Goal: Task Accomplishment & Management: Use online tool/utility

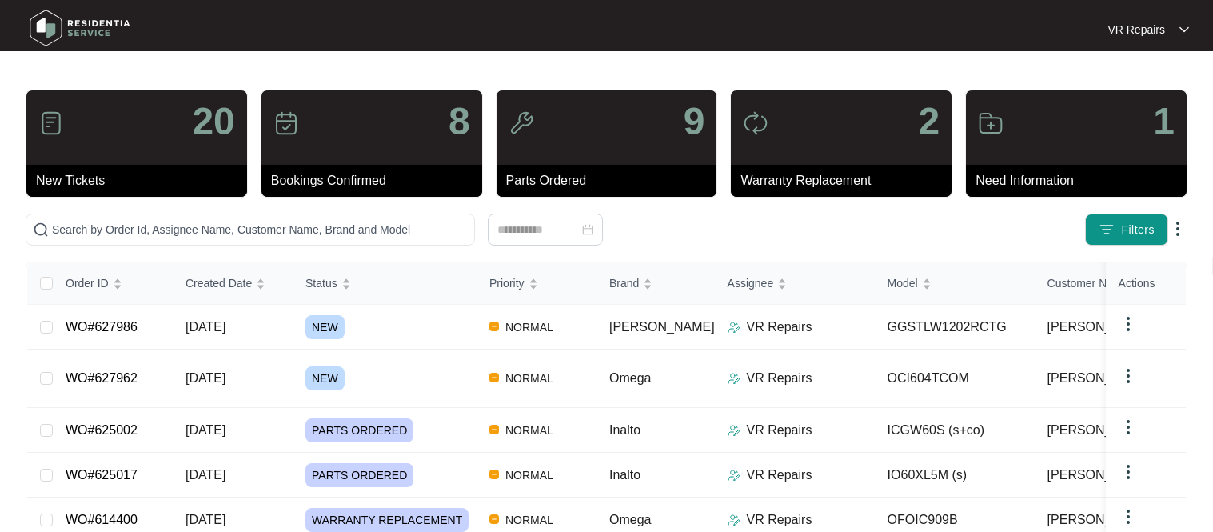
scroll to position [16, 0]
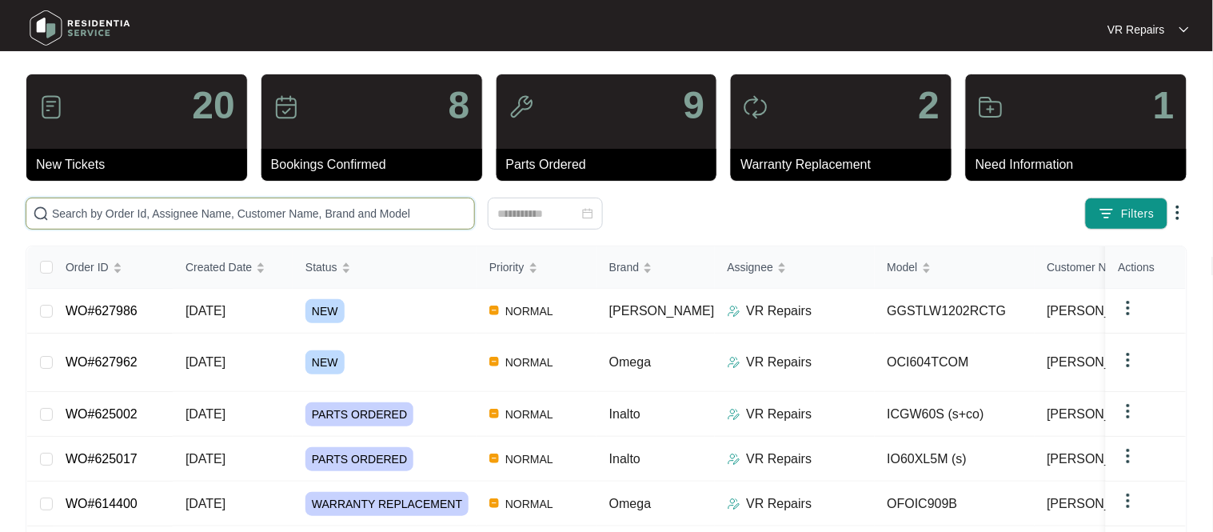
click at [172, 217] on input "text" at bounding box center [260, 214] width 416 height 18
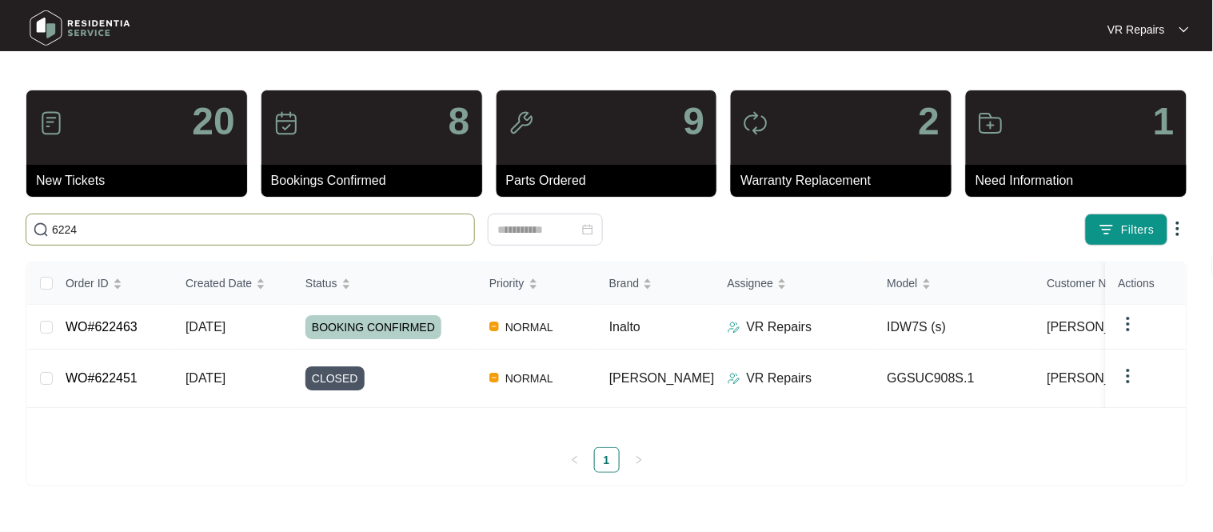
scroll to position [0, 0]
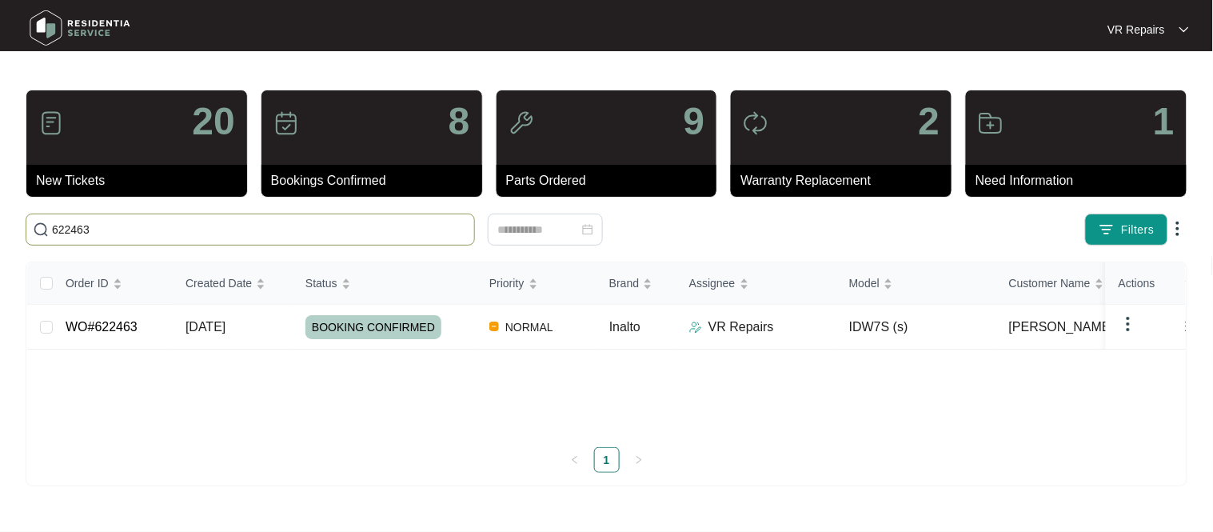
type input "622463"
click at [154, 325] on td "WO#622463" at bounding box center [113, 327] width 120 height 45
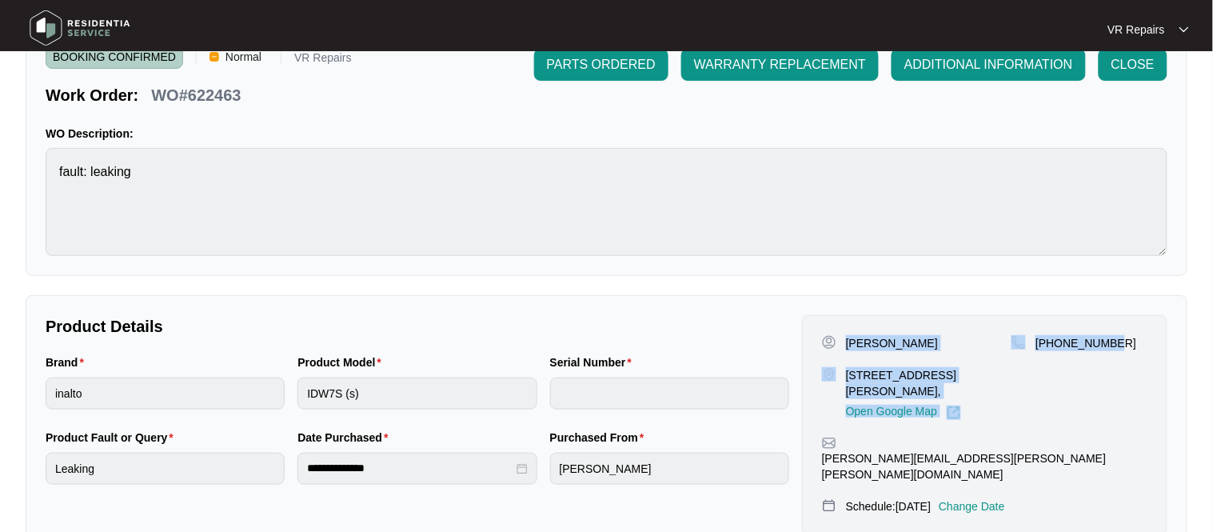
scroll to position [529, 0]
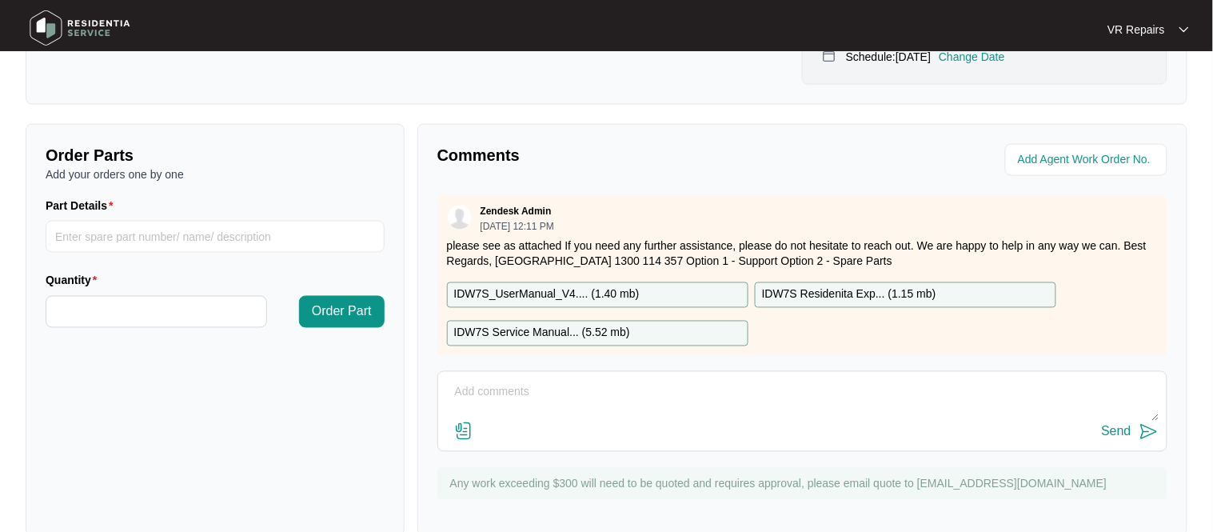
click at [493, 380] on textarea at bounding box center [802, 401] width 712 height 42
paste textarea "Investigated the dishwasher, and found that the seal under the inner door skin …"
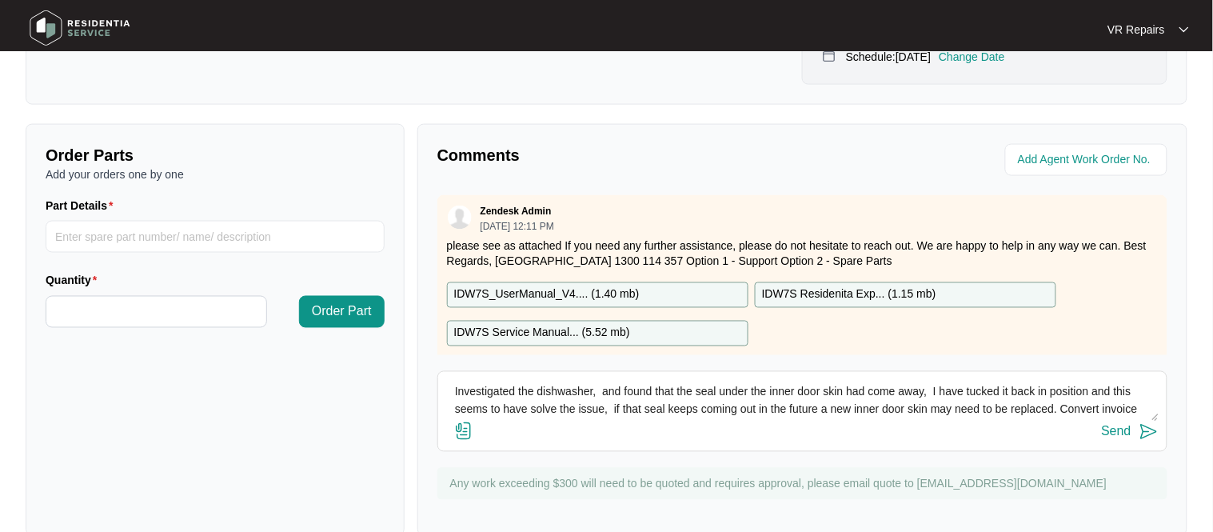
scroll to position [12, 0]
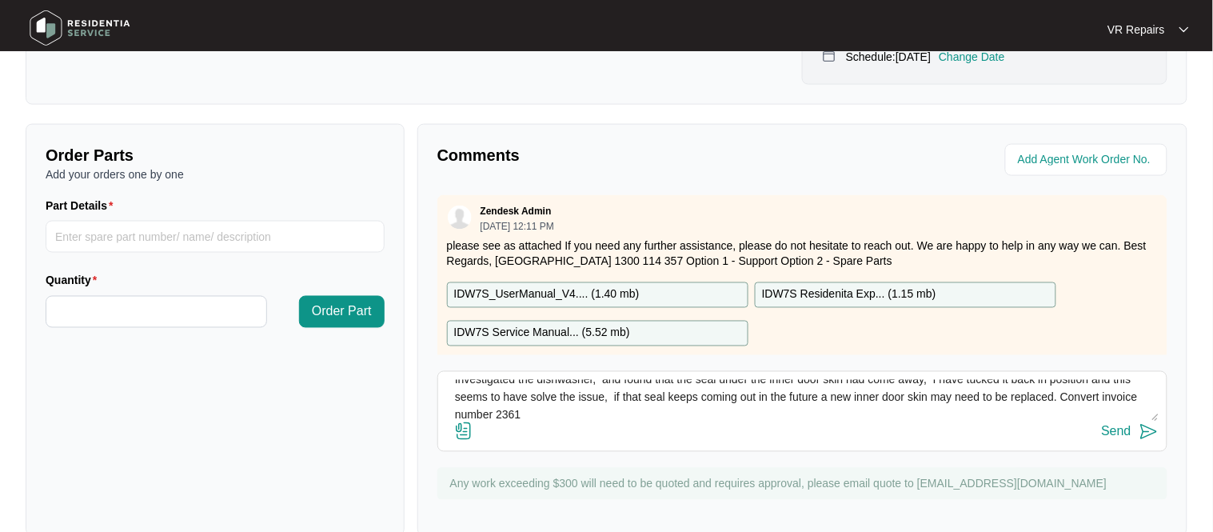
type textarea "Investigated the dishwasher, and found that the seal under the inner door skin …"
click at [465, 421] on img at bounding box center [463, 430] width 19 height 19
click at [0, 0] on input "file" at bounding box center [0, 0] width 0 height 0
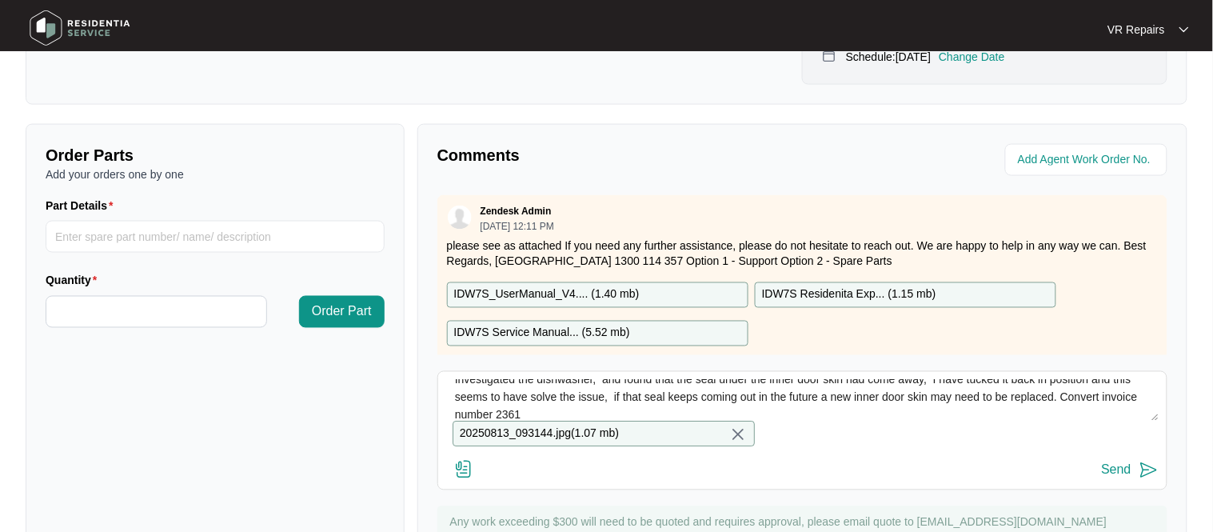
click at [1131, 463] on div "Send" at bounding box center [1117, 470] width 30 height 14
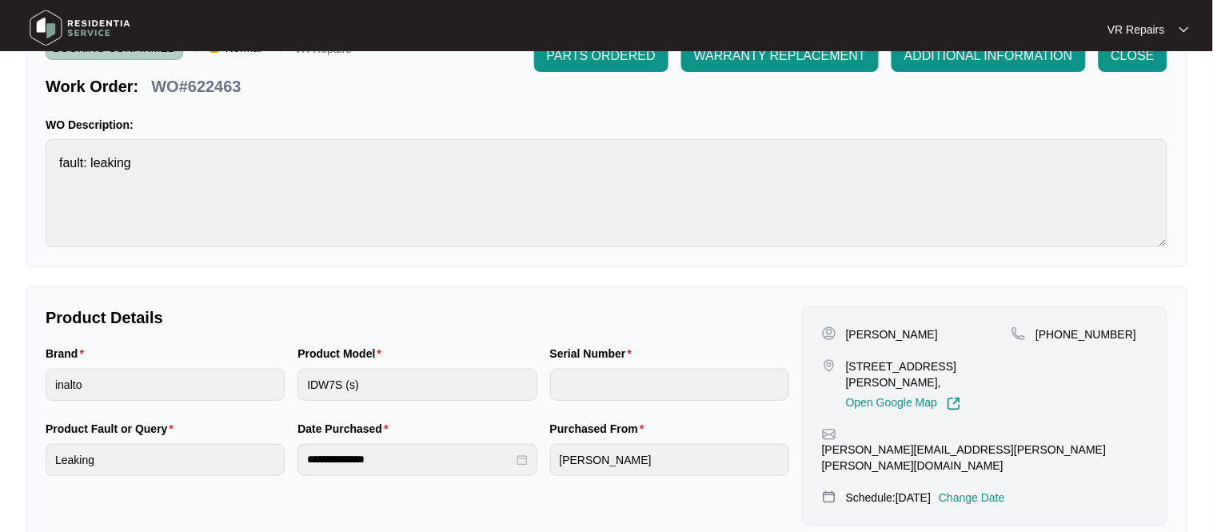
scroll to position [0, 0]
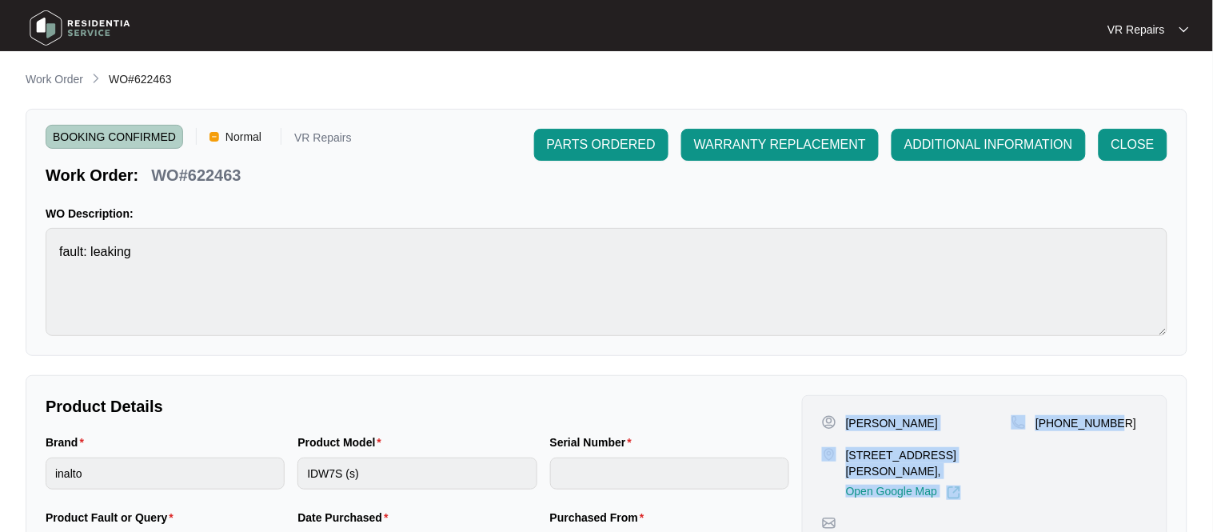
copy div "[PERSON_NAME] [STREET_ADDRESS][PERSON_NAME], Open Google Map [PHONE_NUMBER]"
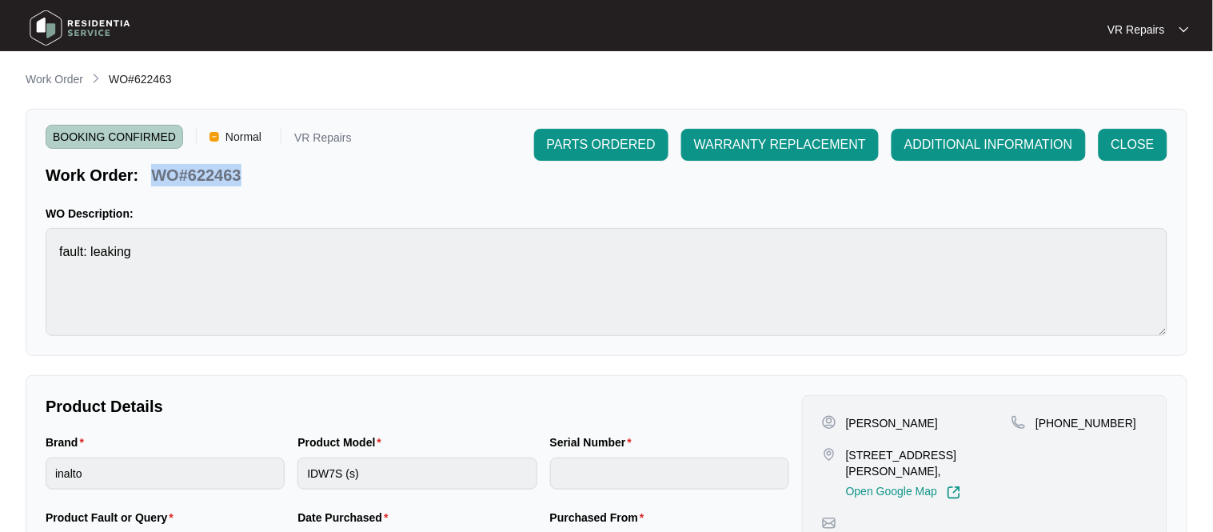
copy p "WO#622463"
click at [1141, 142] on span "CLOSE" at bounding box center [1132, 144] width 43 height 19
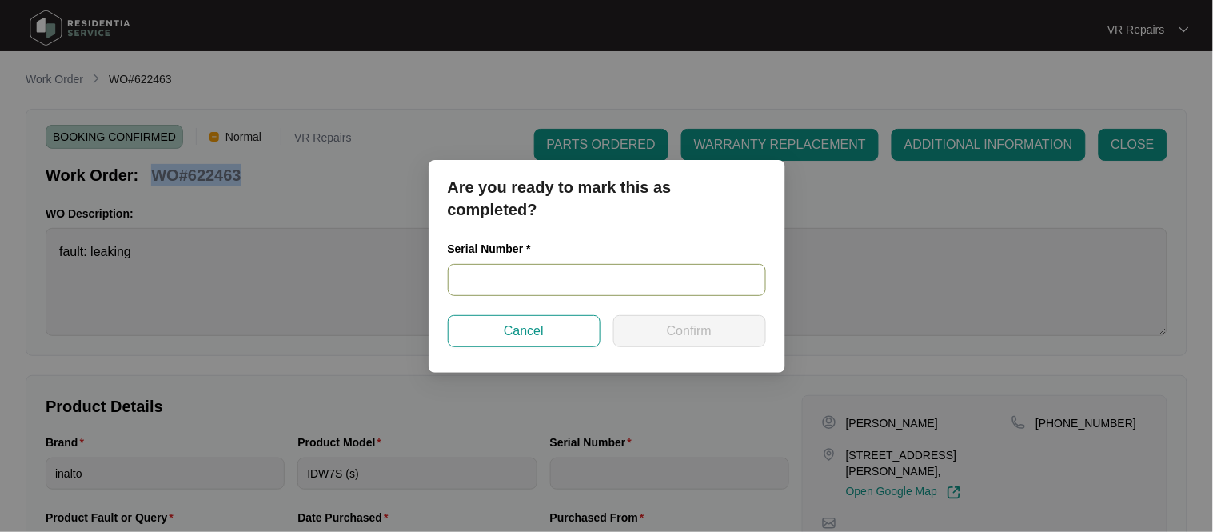
click at [534, 282] on input "text" at bounding box center [607, 280] width 318 height 32
paste input "23064416020100034"
type input "23064416020100034"
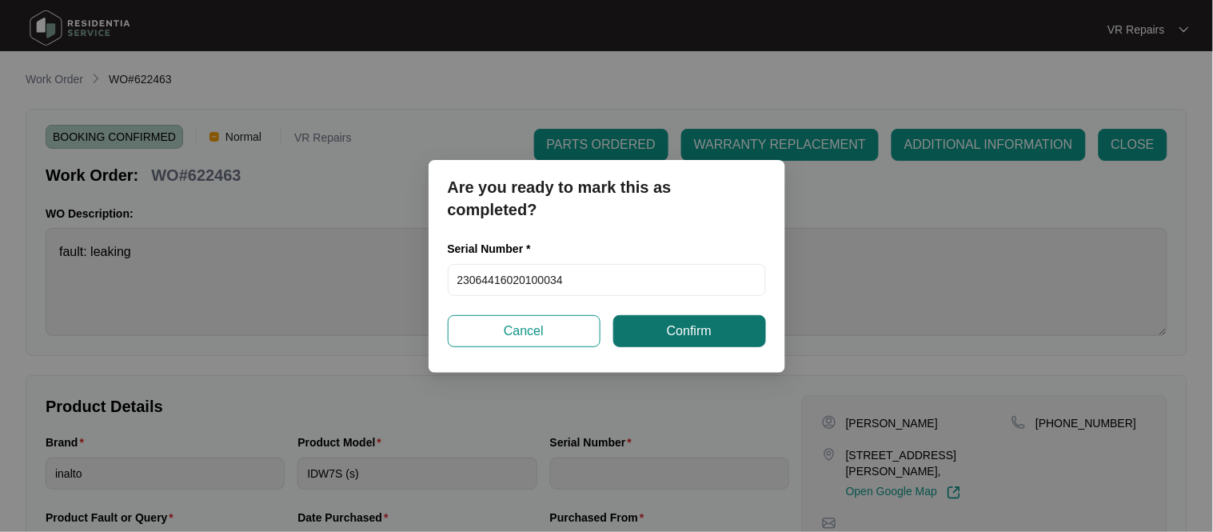
click at [720, 341] on button "Confirm" at bounding box center [689, 331] width 153 height 32
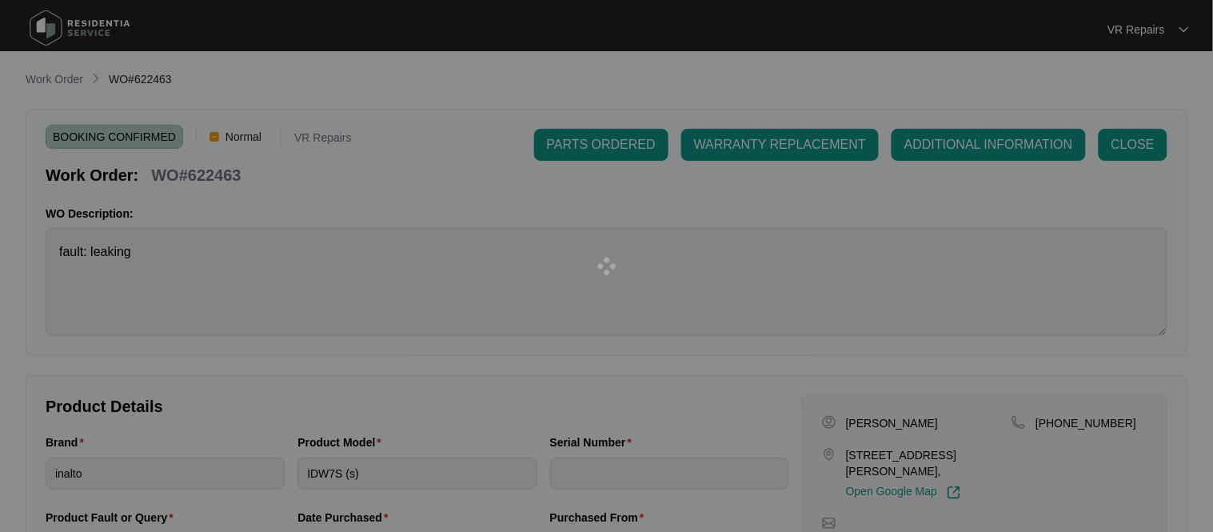
type input "23064416020100034"
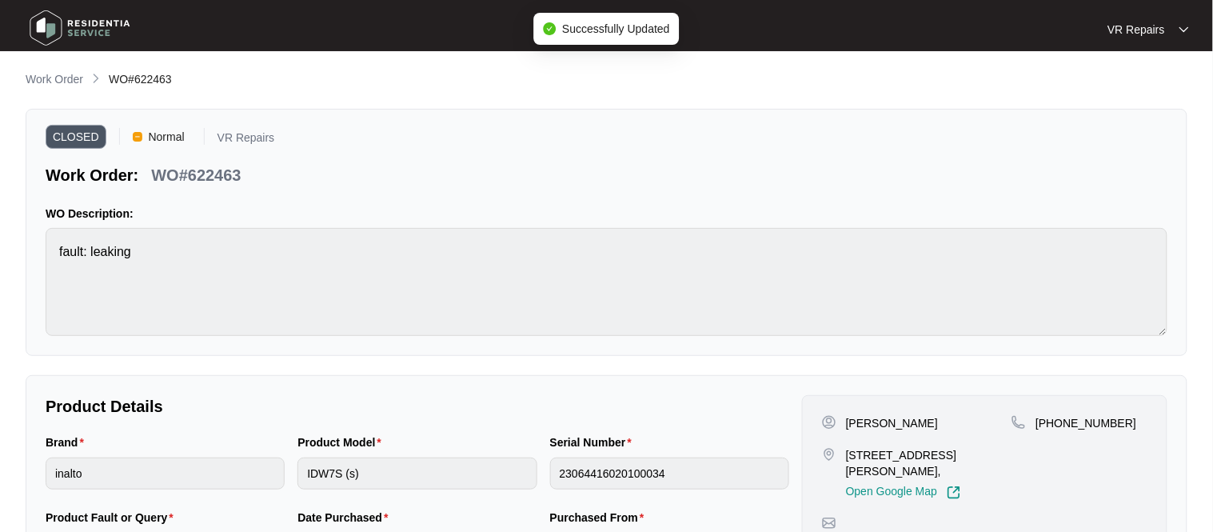
click at [219, 177] on p "WO#622463" at bounding box center [196, 175] width 90 height 22
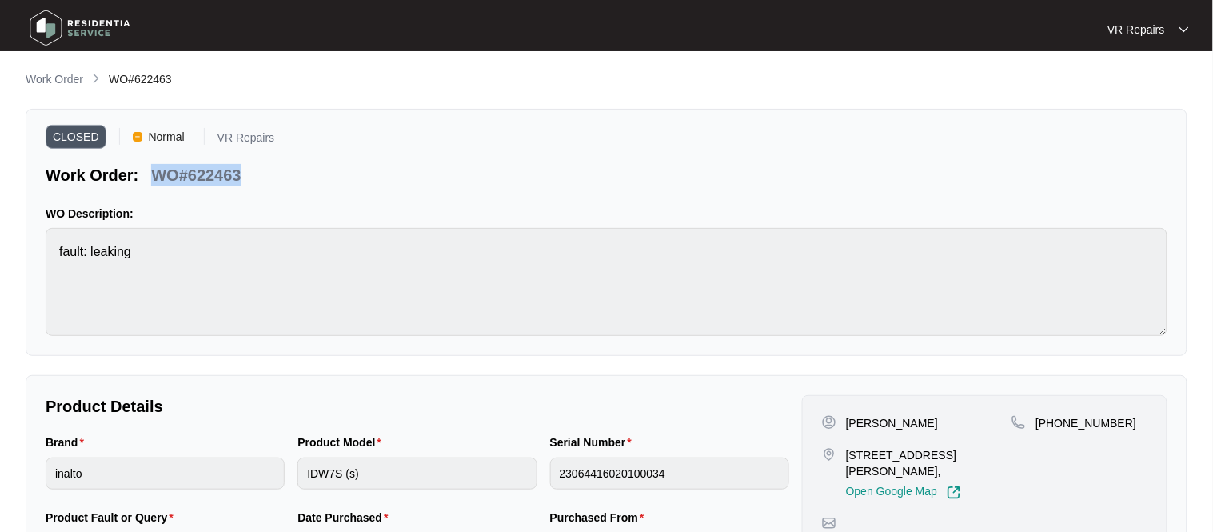
copy p "WO#622463"
click at [58, 74] on p "Work Order" at bounding box center [55, 79] width 58 height 16
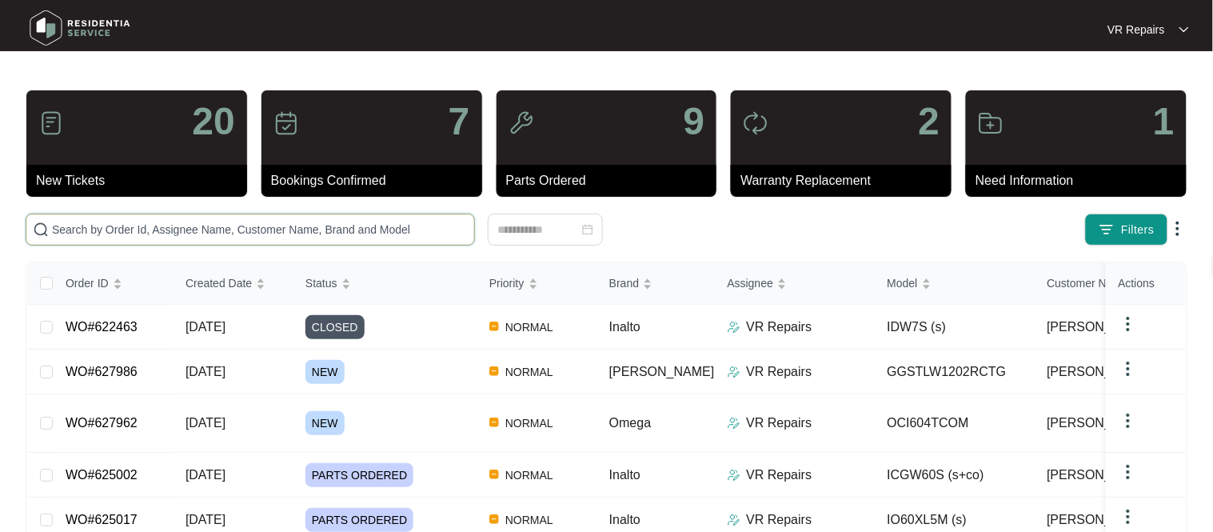
click at [220, 230] on input "text" at bounding box center [260, 230] width 416 height 18
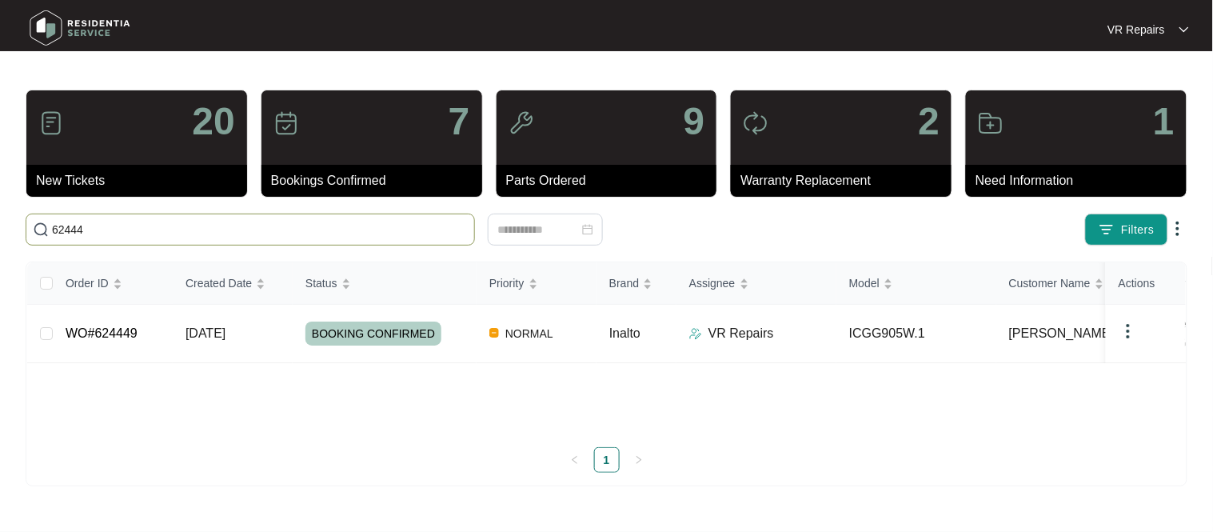
type input "624449"
click at [133, 328] on link "WO#624449" at bounding box center [102, 333] width 72 height 14
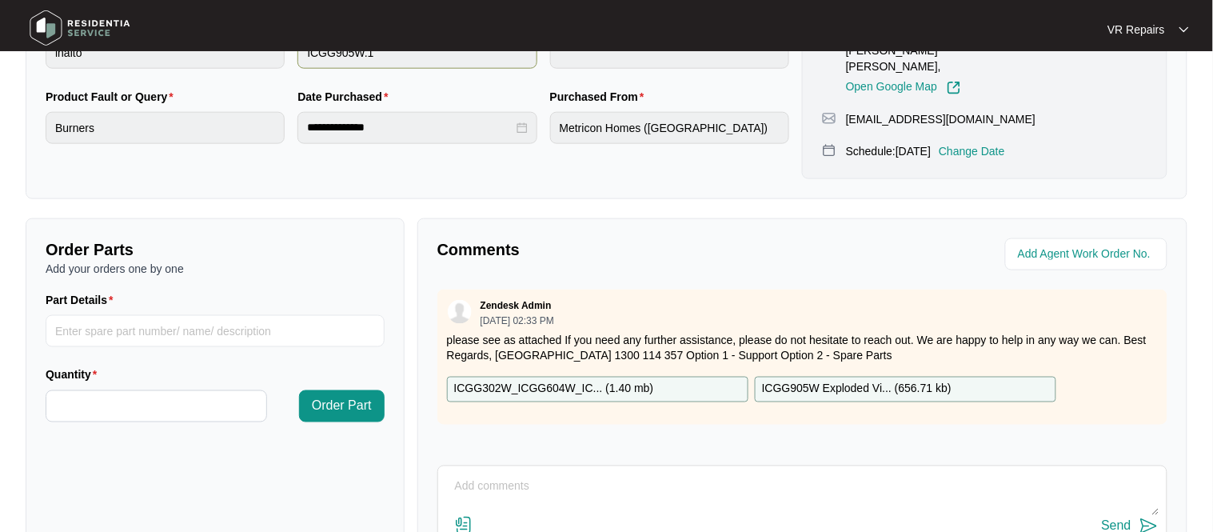
scroll to position [529, 0]
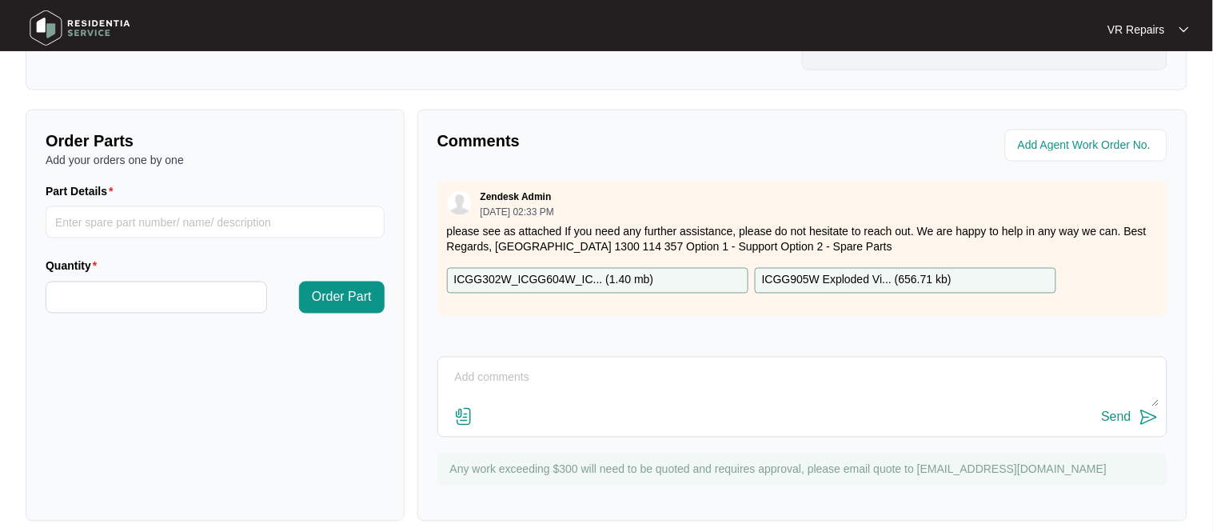
click at [510, 365] on textarea at bounding box center [802, 386] width 712 height 42
click at [500, 365] on textarea at bounding box center [802, 386] width 712 height 42
paste textarea "ICGG905W.1"
type textarea "I"
click at [478, 365] on textarea at bounding box center [802, 386] width 712 height 42
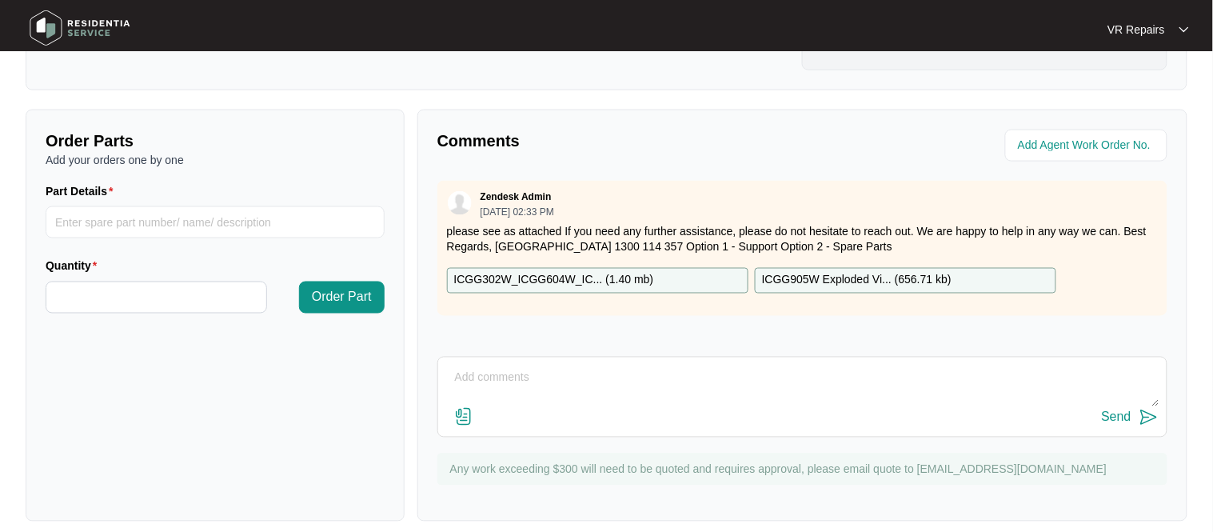
paste textarea "Investigated gas cooktop, and amended knobs so that they can be pressed down co…"
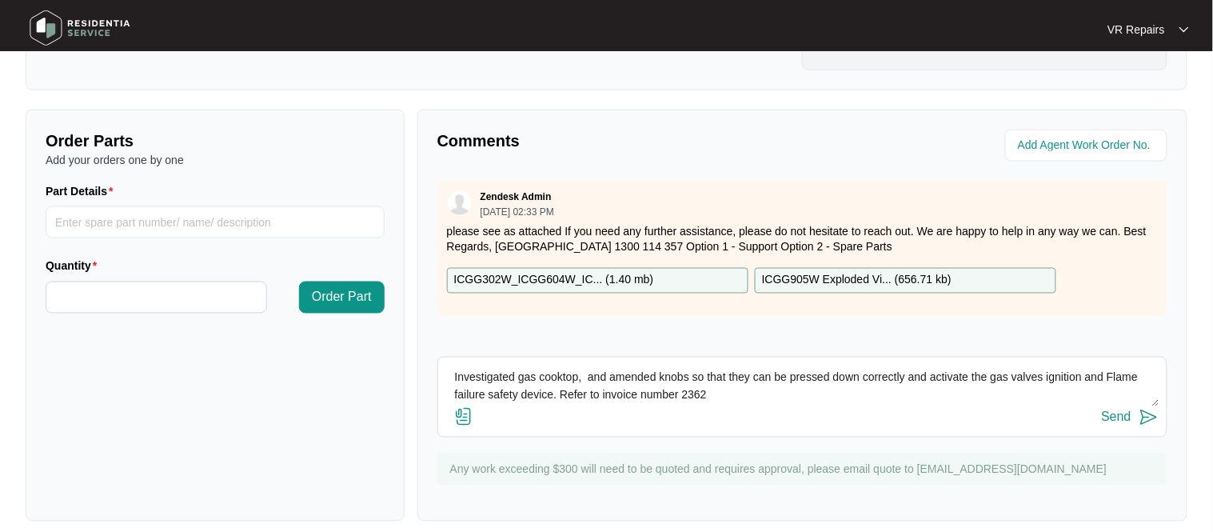
type textarea "Investigated gas cooktop, and amended knobs so that they can be pressed down co…"
click at [1134, 407] on button "Send" at bounding box center [1130, 418] width 57 height 22
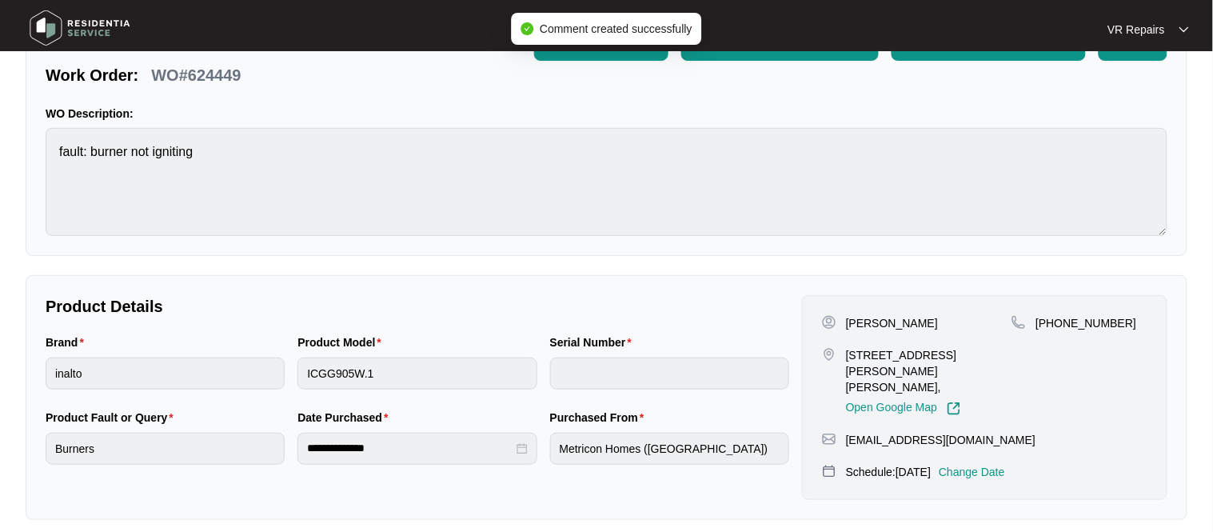
scroll to position [114, 0]
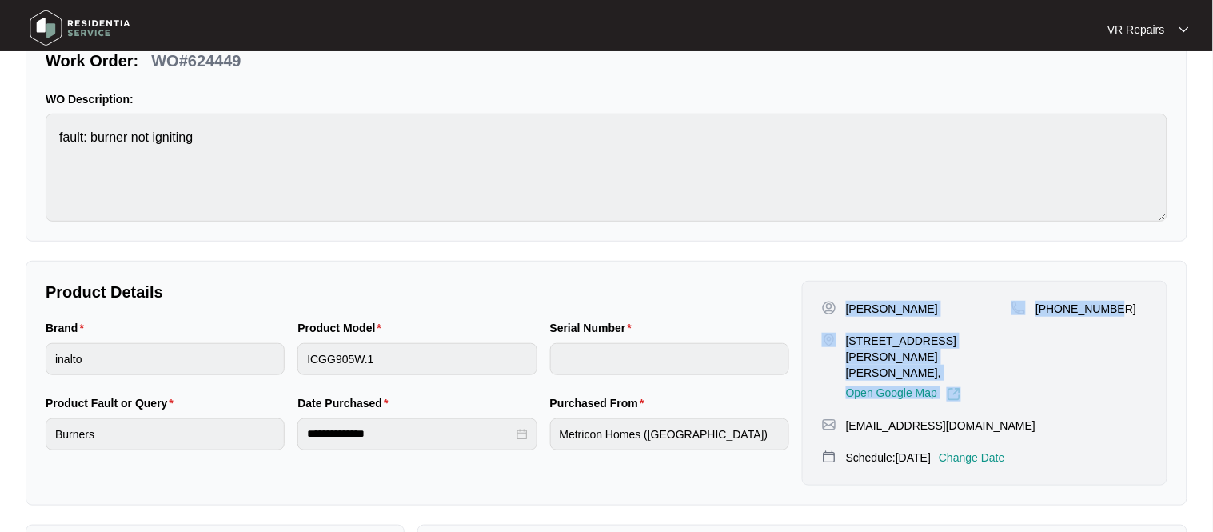
copy div "Nyauw Gunarto [STREET_ADDRESS][PERSON_NAME][PERSON_NAME], Open Google Map [PHON…"
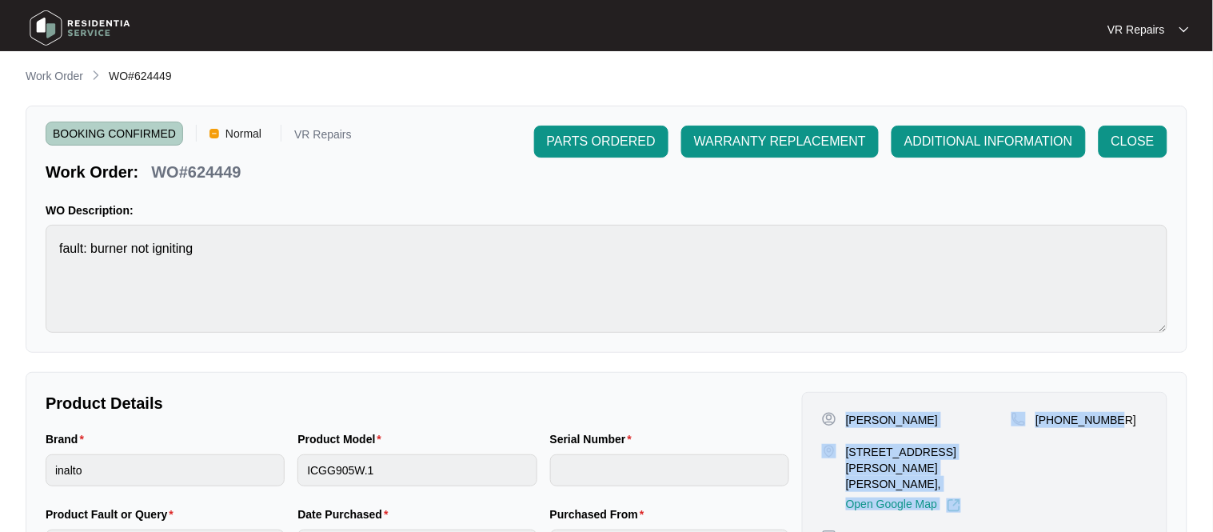
scroll to position [0, 0]
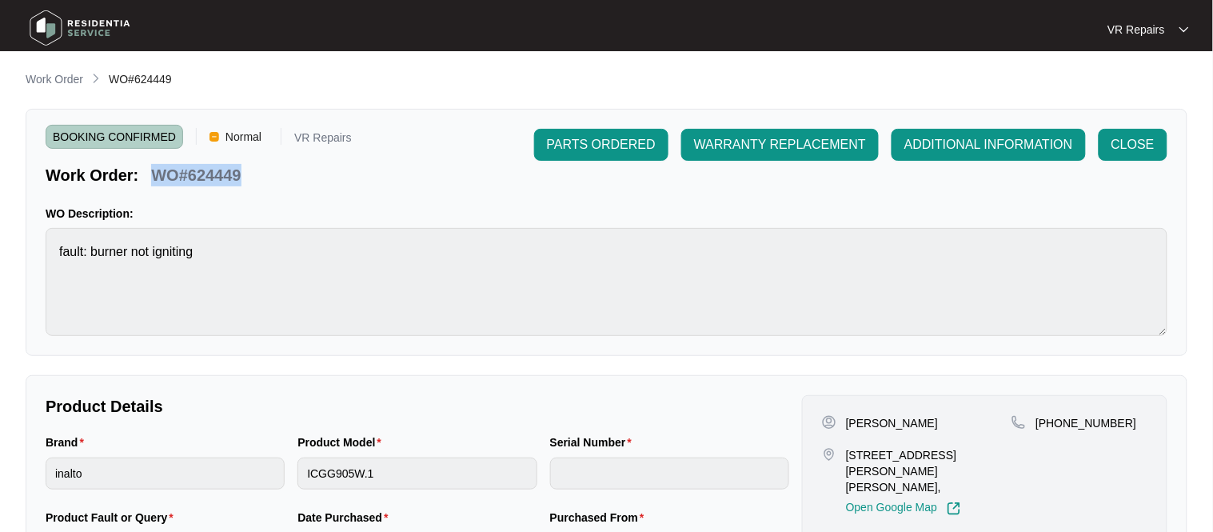
copy p "WO#624449"
click at [1138, 145] on span "CLOSE" at bounding box center [1132, 144] width 43 height 19
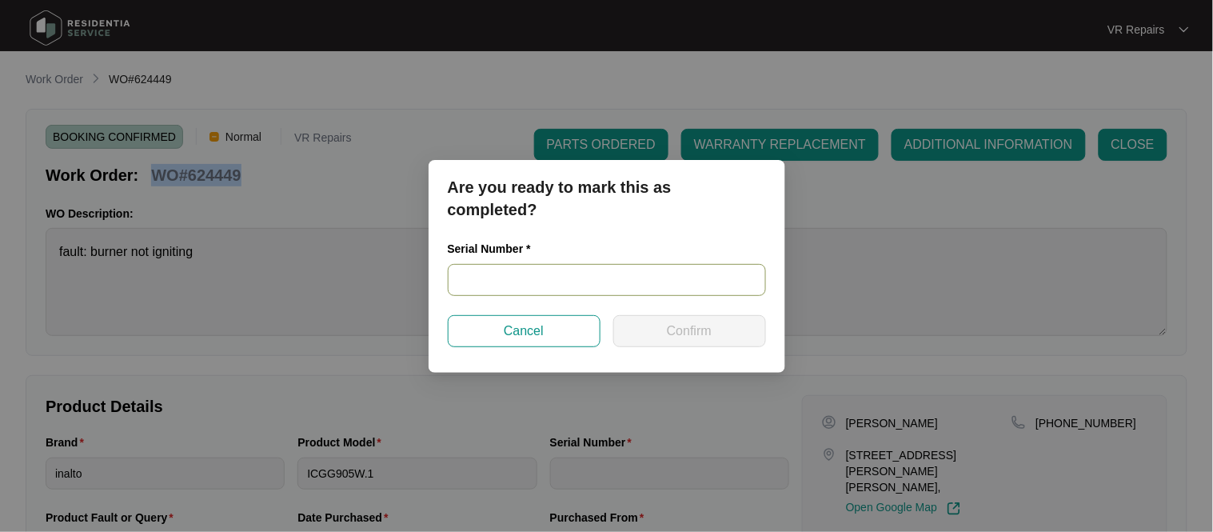
click at [572, 277] on input "text" at bounding box center [607, 280] width 318 height 32
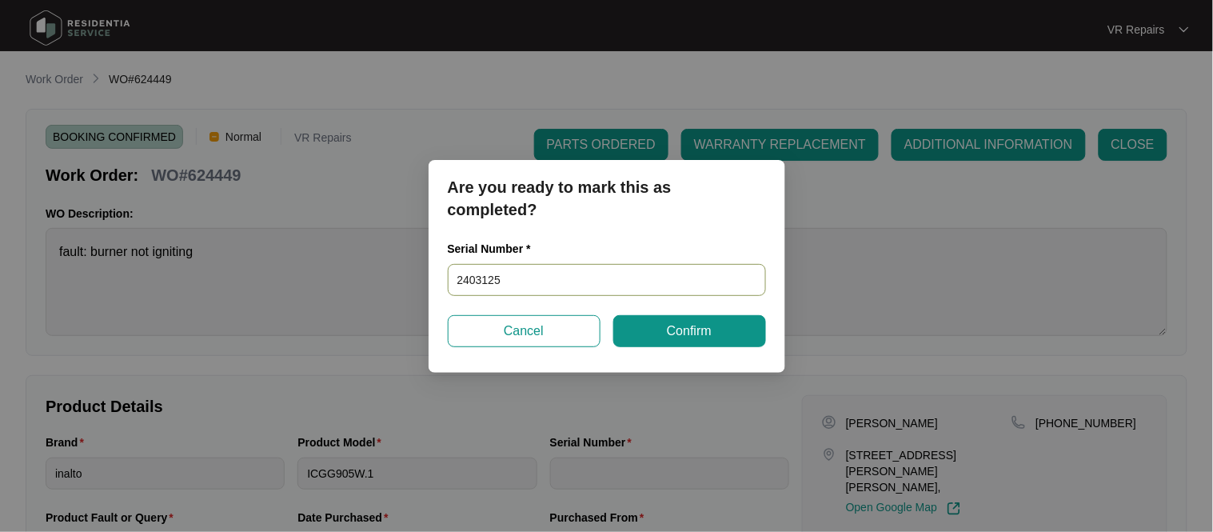
type input "24031259"
click at [728, 322] on button "Confirm" at bounding box center [689, 331] width 153 height 32
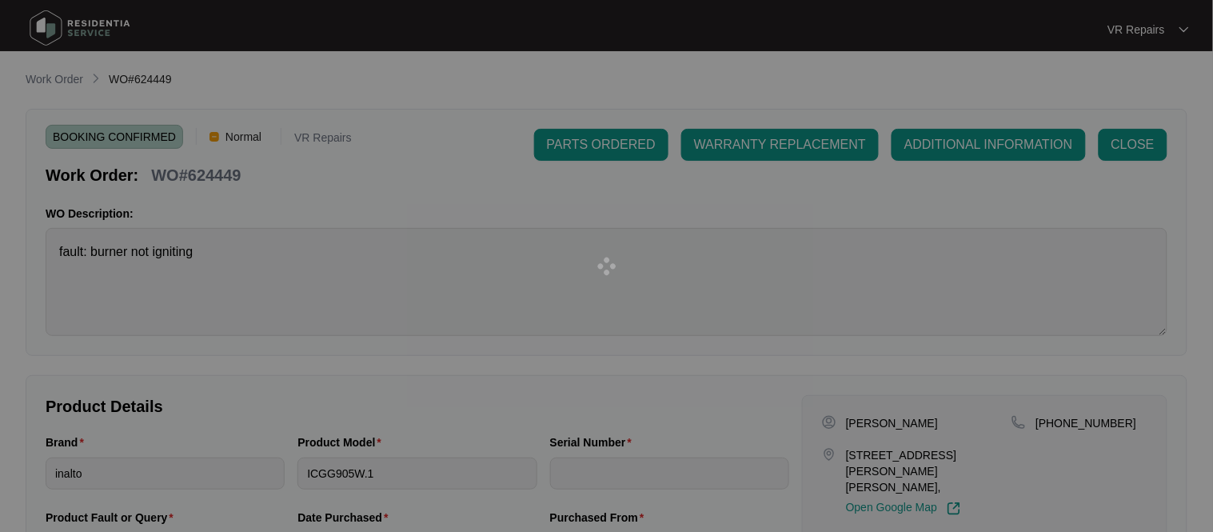
type input "24031259"
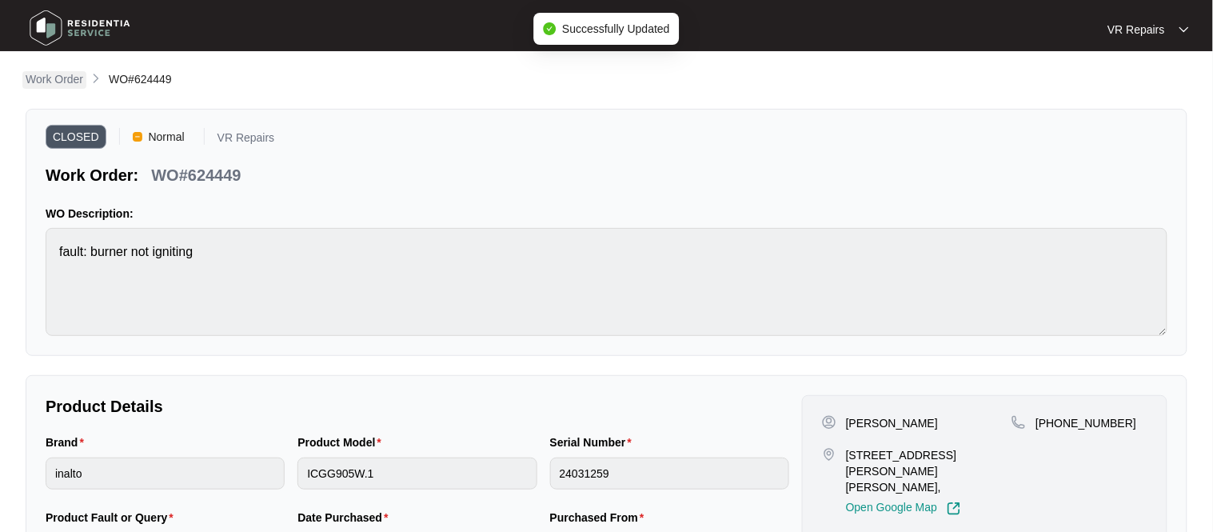
click at [54, 82] on p "Work Order" at bounding box center [55, 79] width 58 height 16
